Goal: Transaction & Acquisition: Purchase product/service

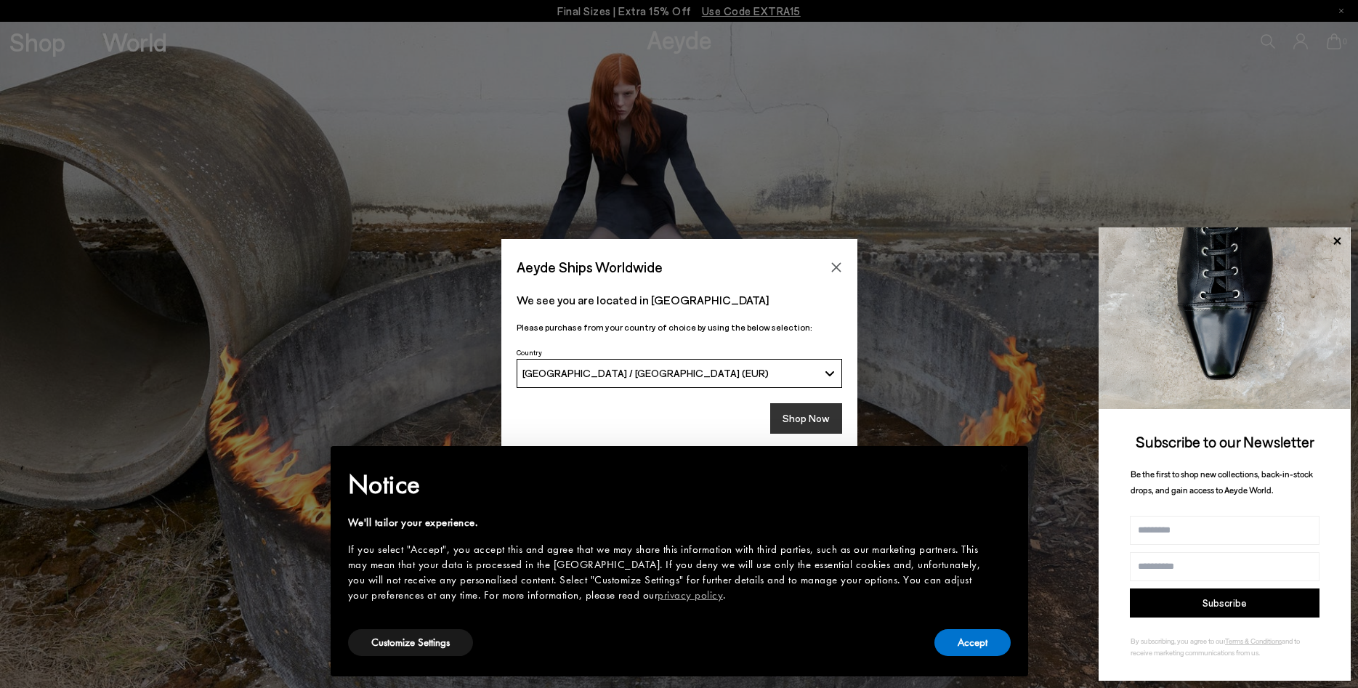
click at [808, 413] on button "Shop Now" at bounding box center [806, 418] width 72 height 31
click at [960, 641] on button "Accept" at bounding box center [972, 642] width 76 height 27
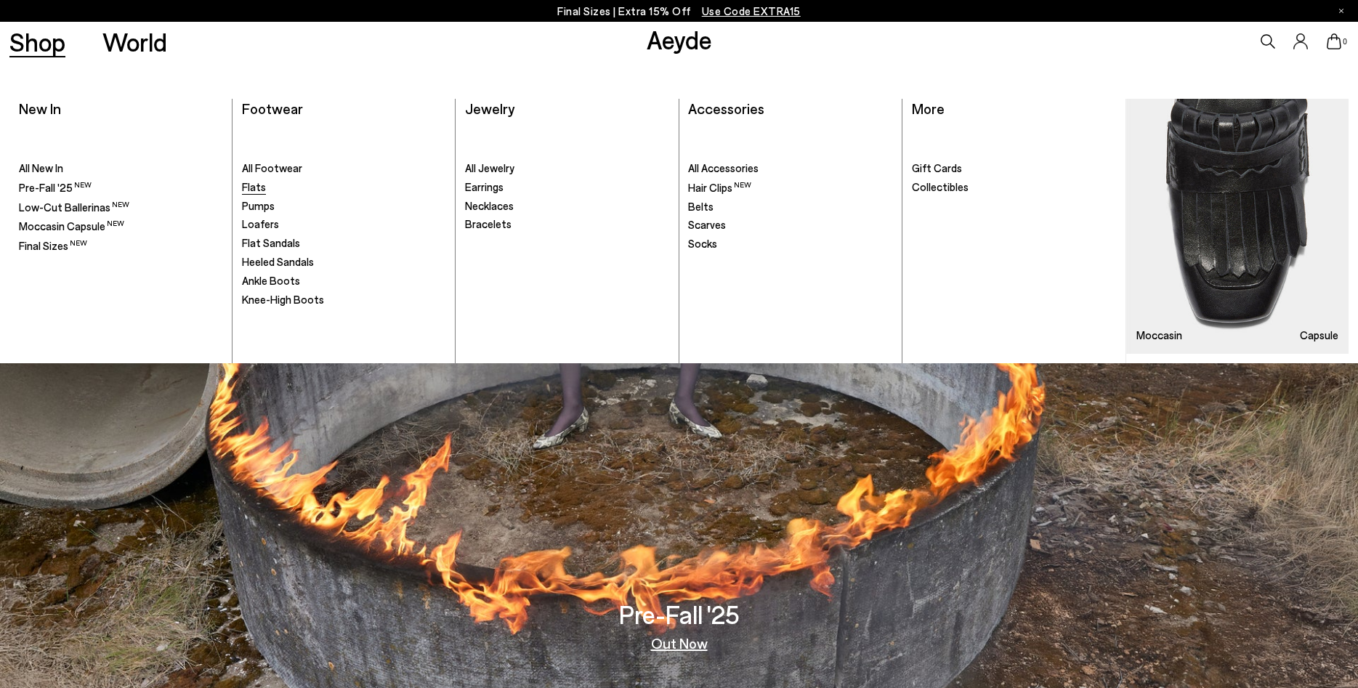
click at [252, 188] on span "Flats" at bounding box center [254, 186] width 24 height 13
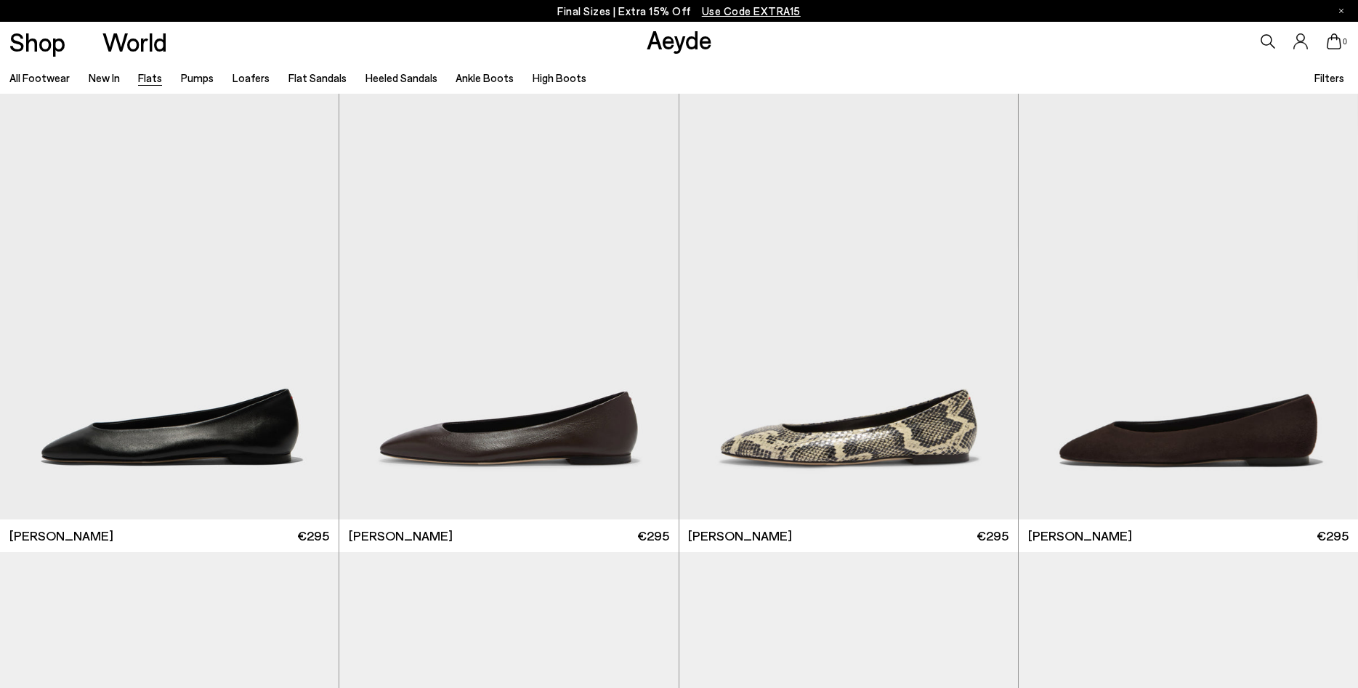
click at [1334, 76] on span "Filters" at bounding box center [1329, 77] width 30 height 13
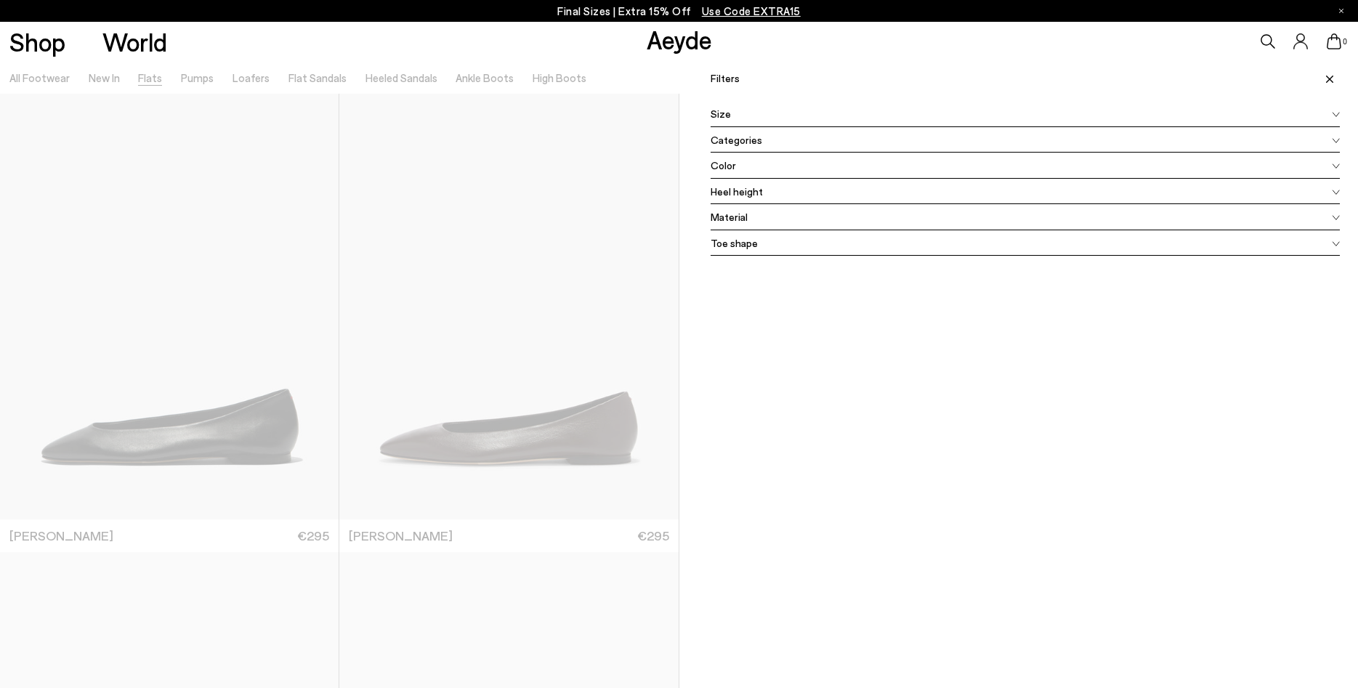
click at [1344, 114] on div "Filters Apply filters Apply Filters Availability In stock Out of stock Size 35 …" at bounding box center [1018, 405] width 679 height 688
click at [1340, 113] on div "Filters Apply filters Apply Filters Availability In stock Out of stock Size 35 …" at bounding box center [1018, 405] width 679 height 688
click at [1334, 113] on icon at bounding box center [1336, 115] width 8 height 6
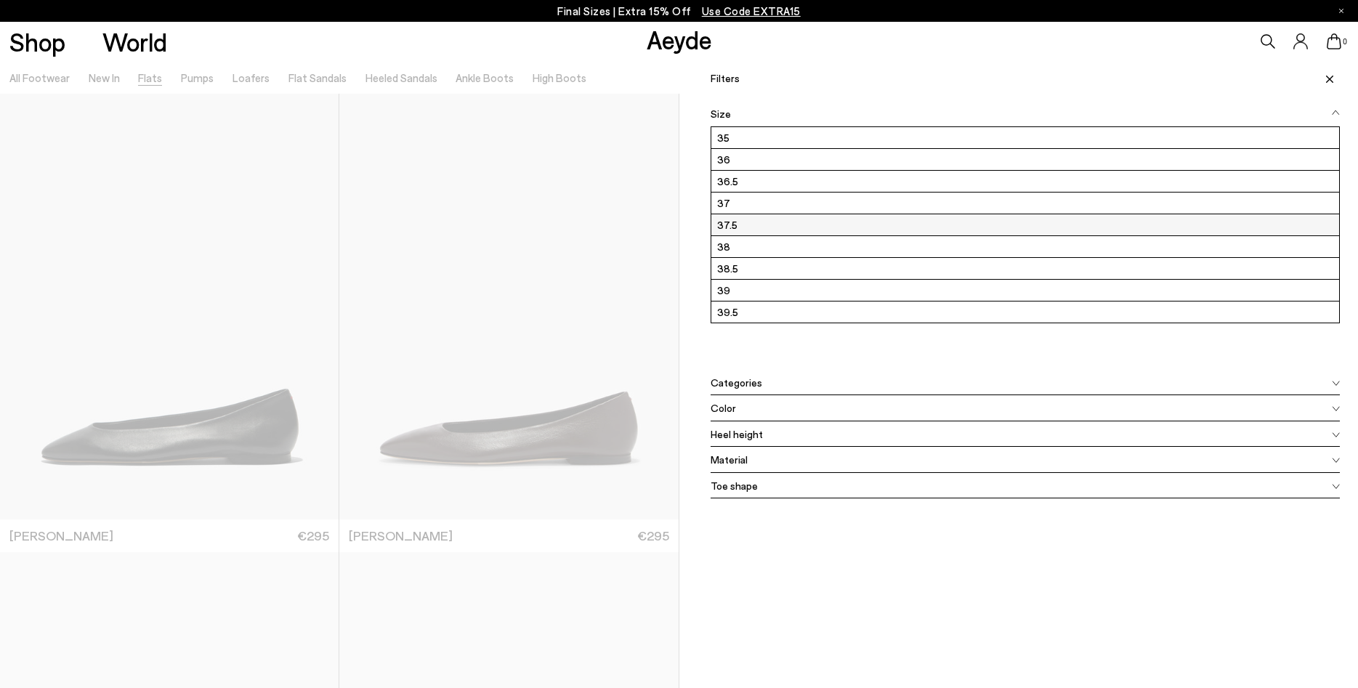
scroll to position [131, 0]
click at [776, 294] on label "42" at bounding box center [1025, 290] width 628 height 21
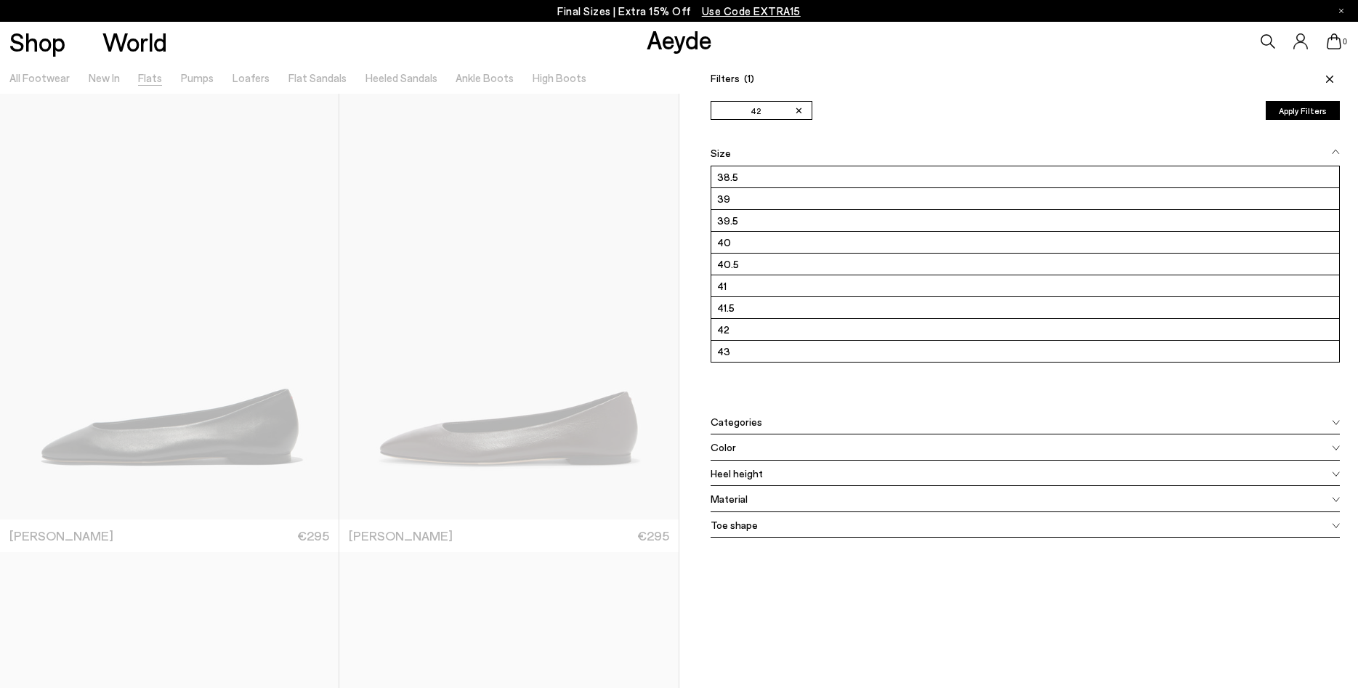
click at [1327, 81] on icon at bounding box center [1329, 79] width 7 height 7
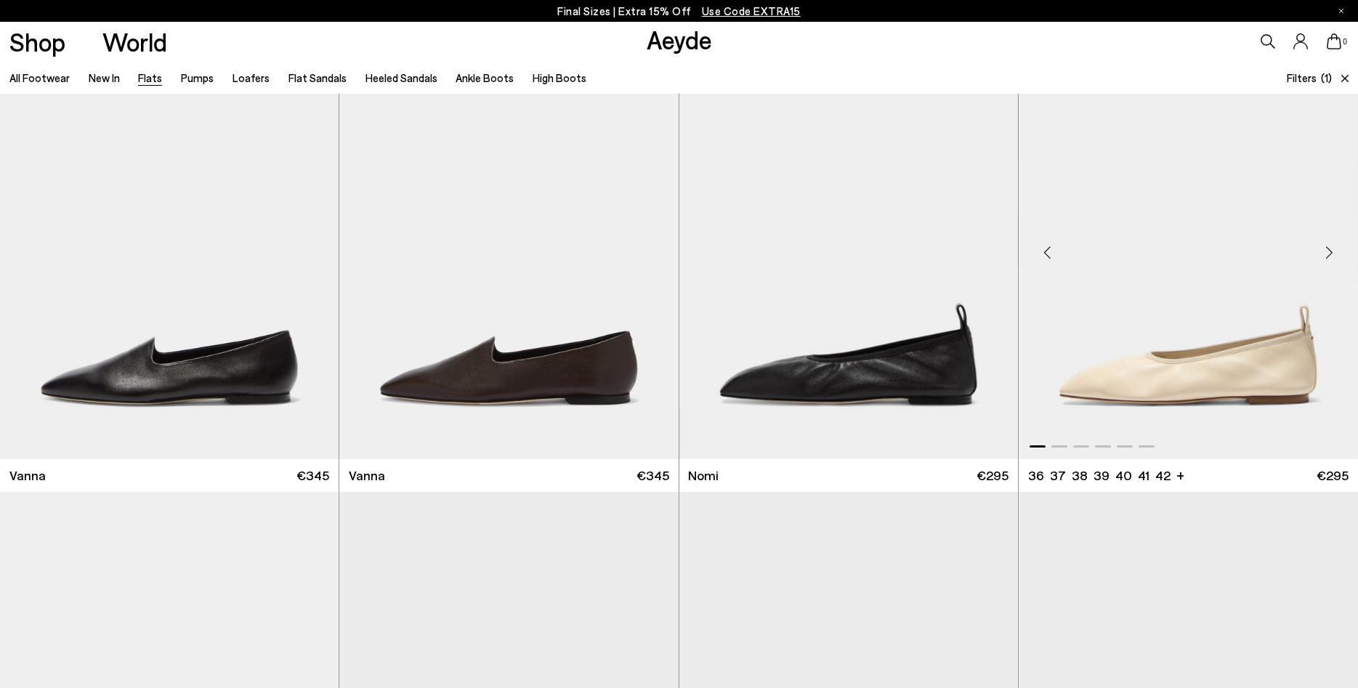
scroll to position [889, 0]
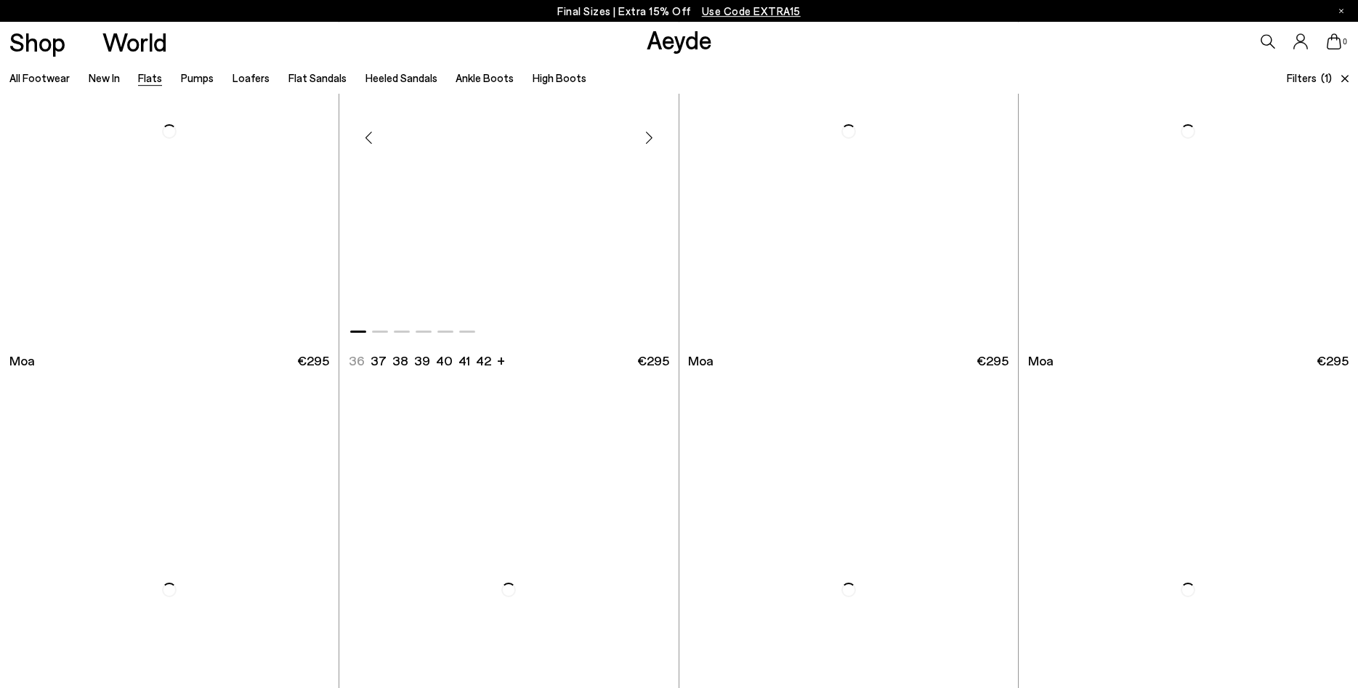
scroll to position [3186, 0]
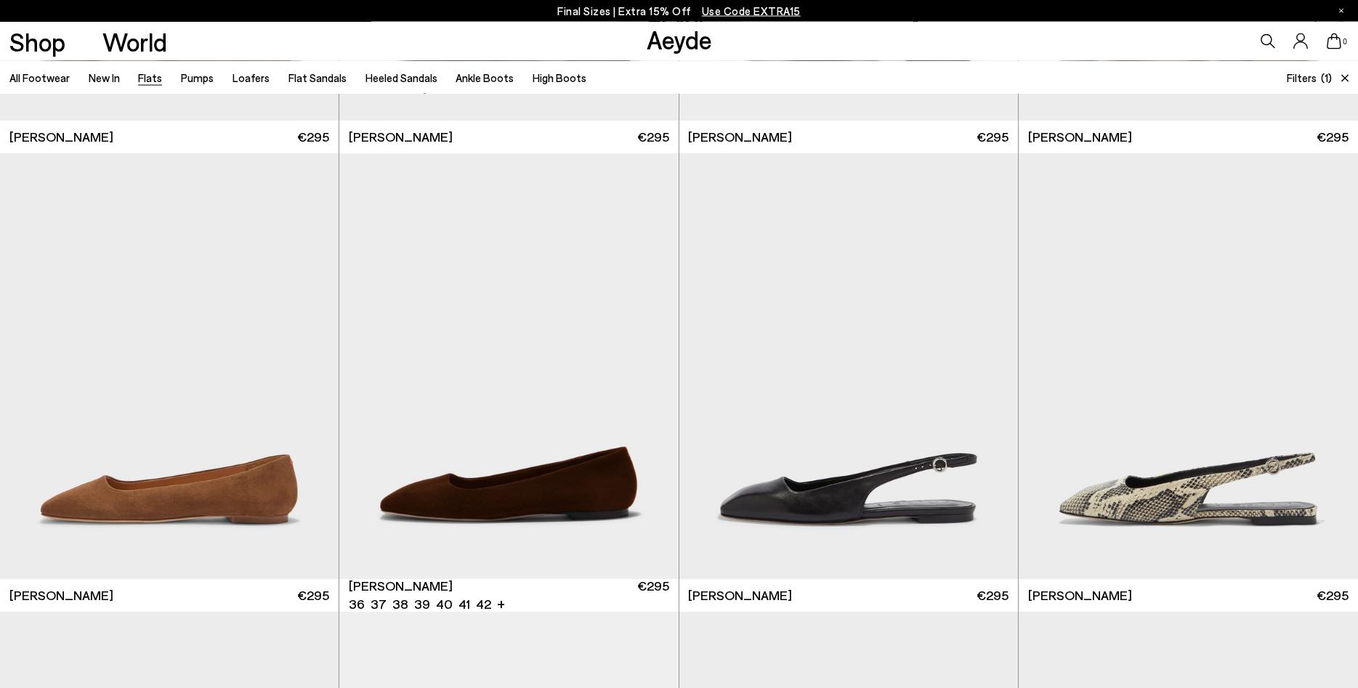
scroll to position [5928, 0]
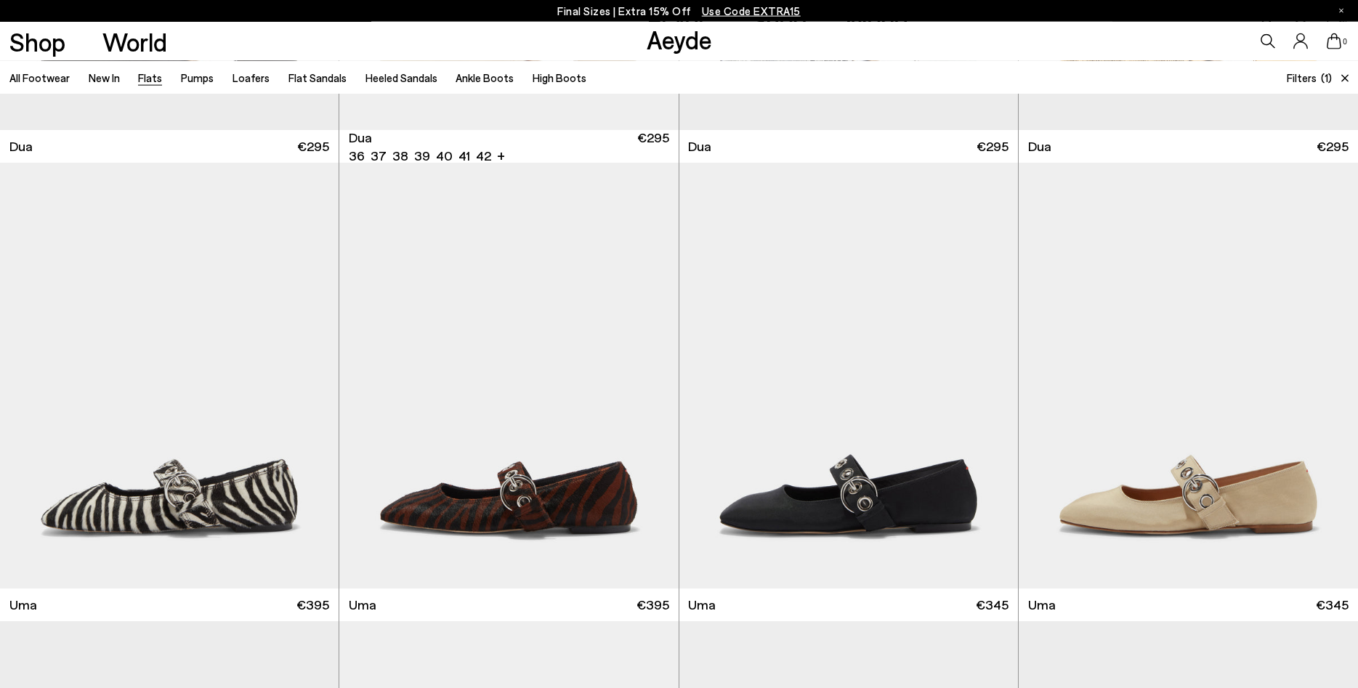
scroll to position [6965, 0]
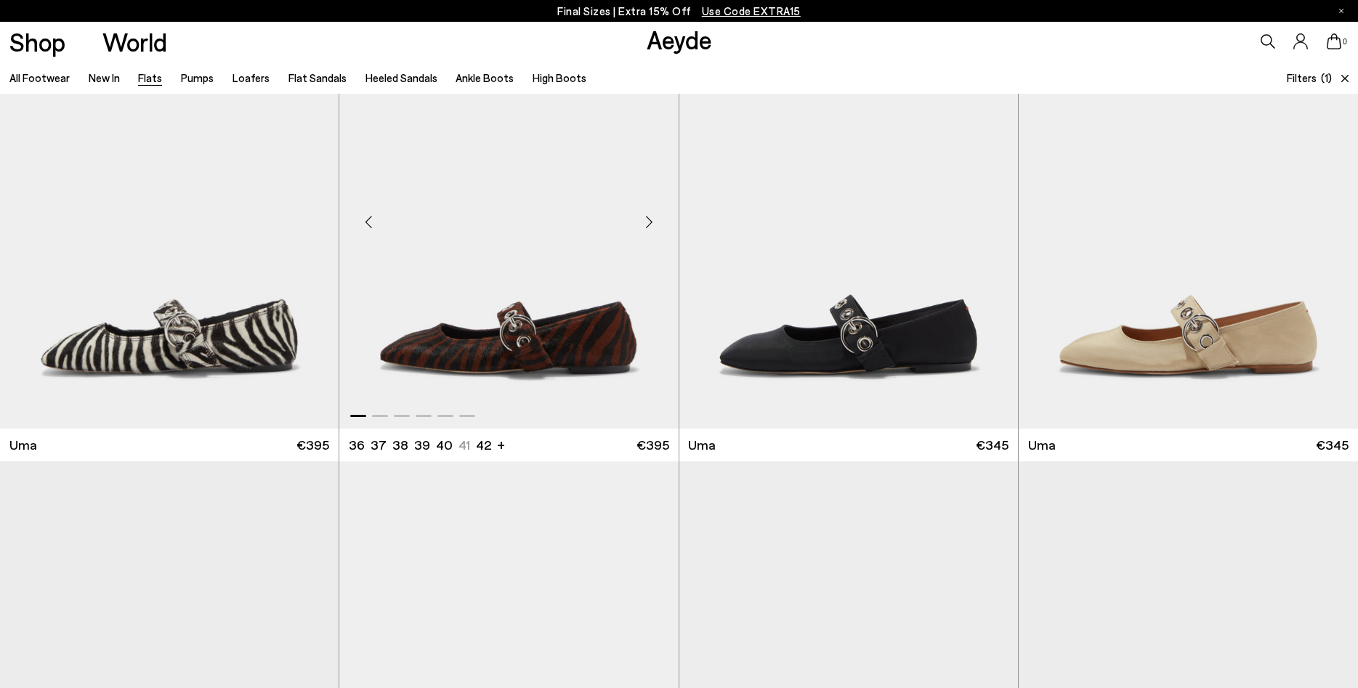
click at [655, 224] on div "Next slide" at bounding box center [650, 222] width 44 height 44
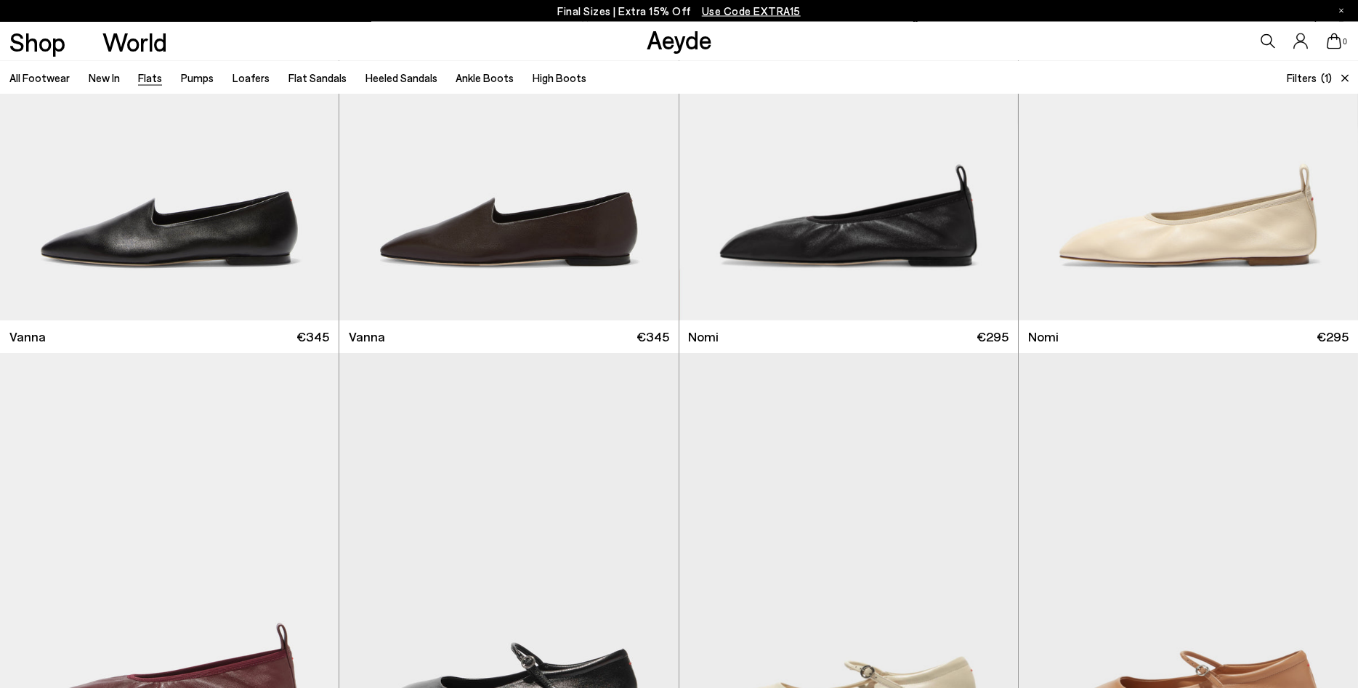
scroll to position [0, 0]
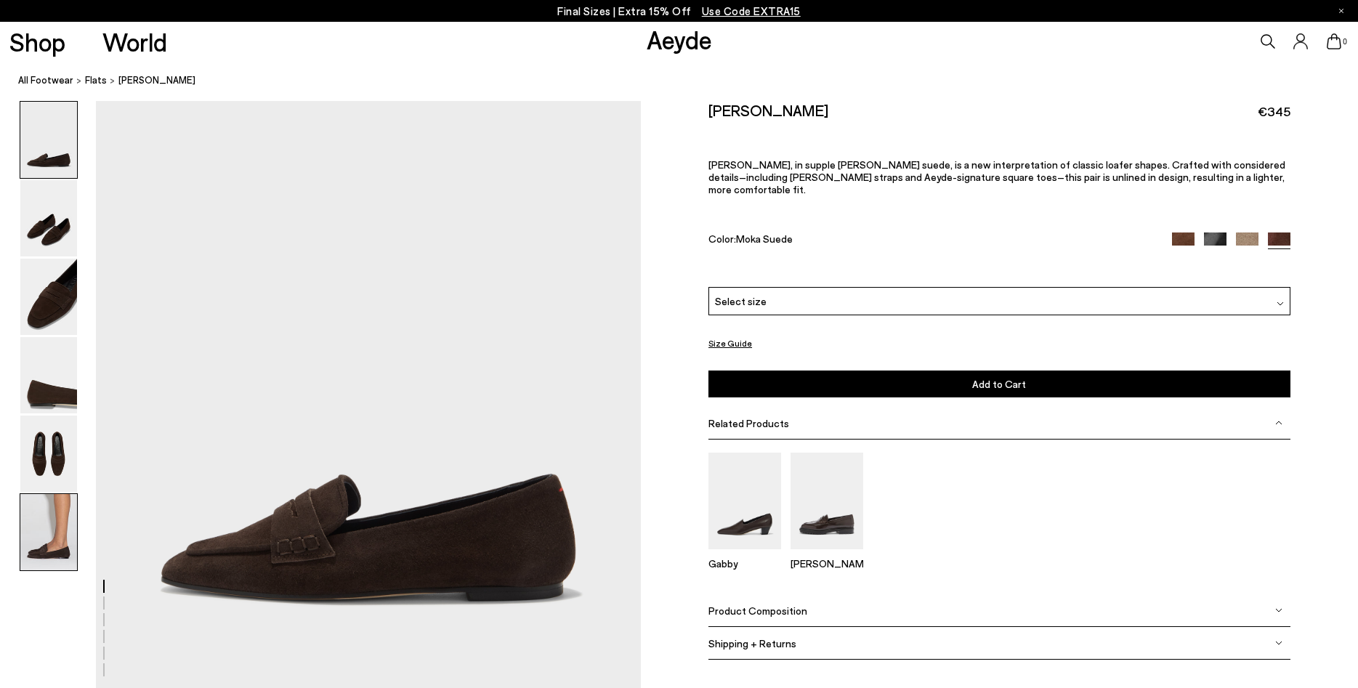
click at [39, 547] on img at bounding box center [48, 532] width 57 height 76
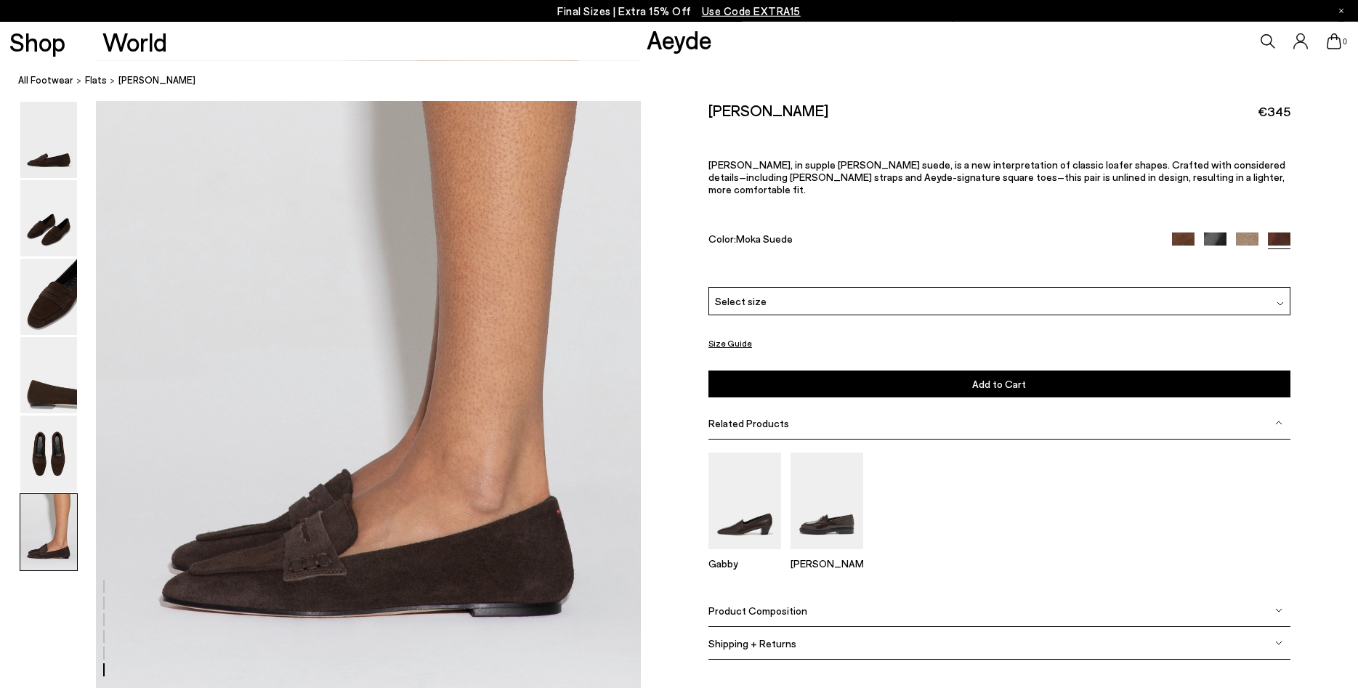
scroll to position [3603, 0]
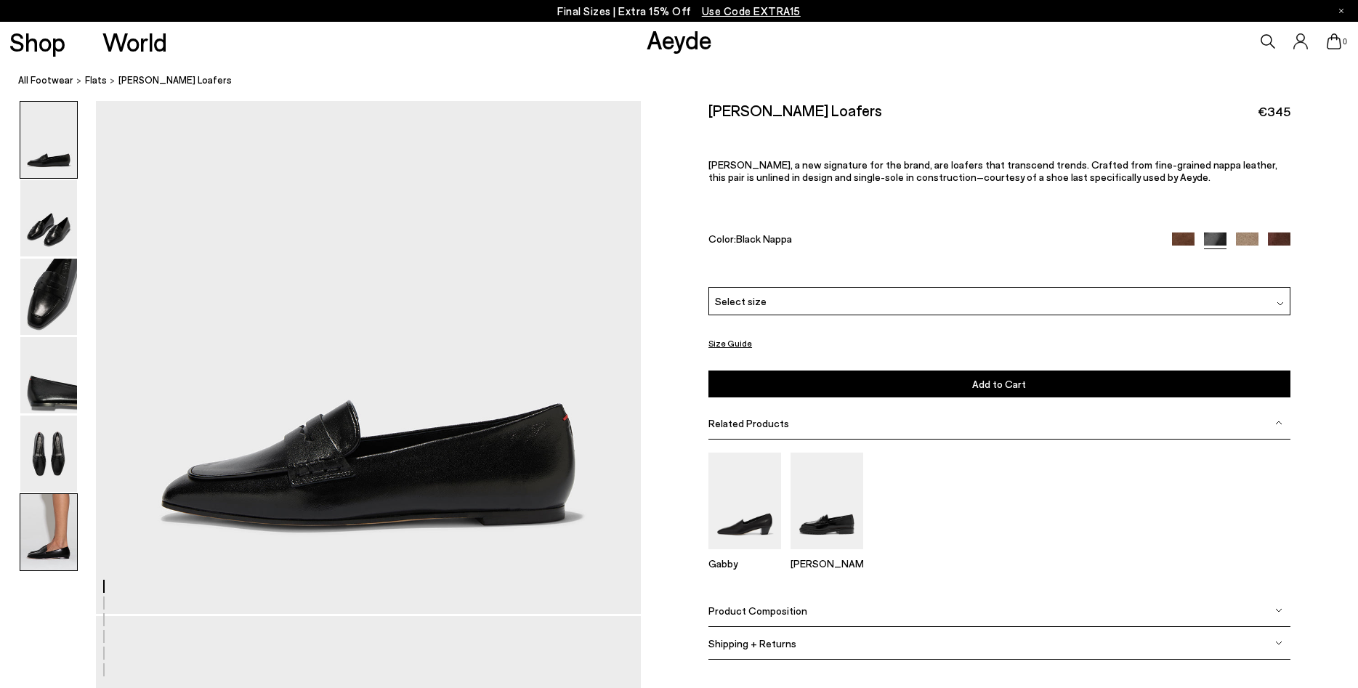
click at [47, 543] on img at bounding box center [48, 532] width 57 height 76
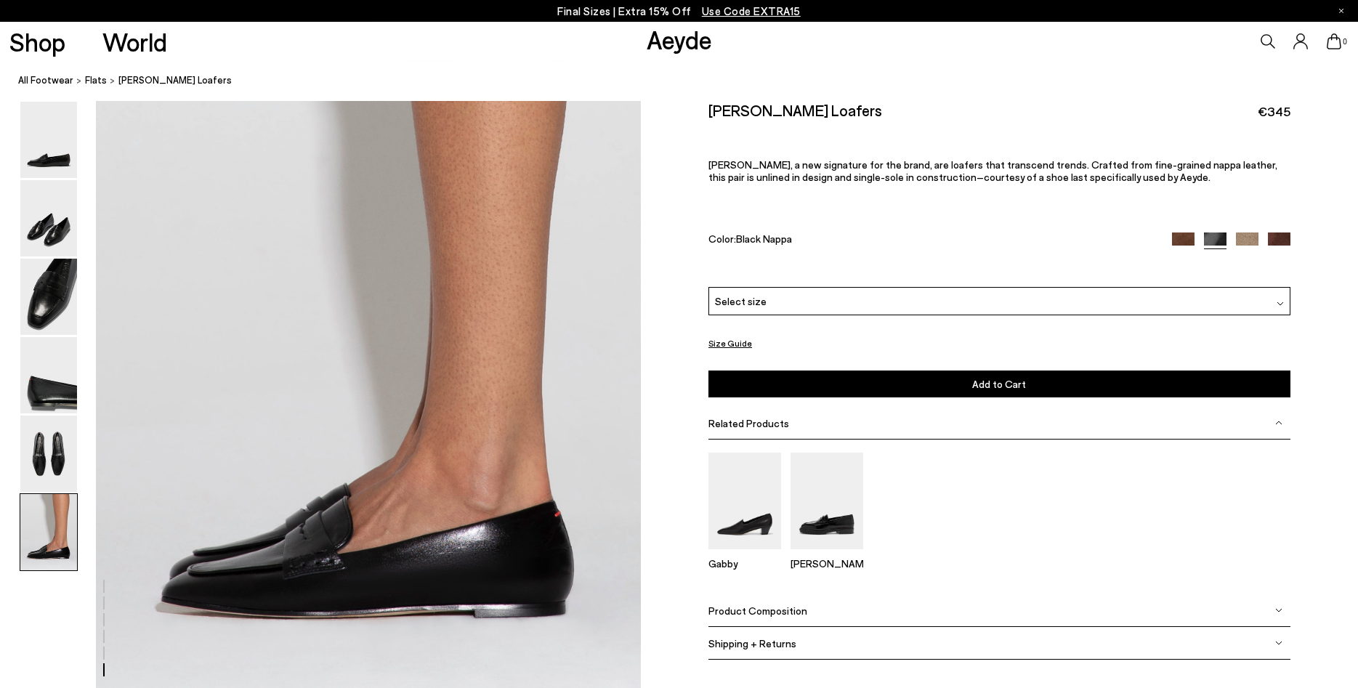
scroll to position [3603, 0]
